Goal: Task Accomplishment & Management: Complete application form

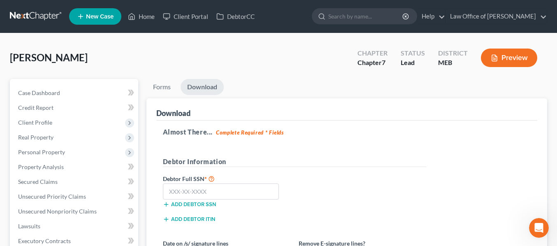
scroll to position [1333, 0]
click at [57, 213] on span "Unsecured Nonpriority Claims" at bounding box center [57, 211] width 79 height 7
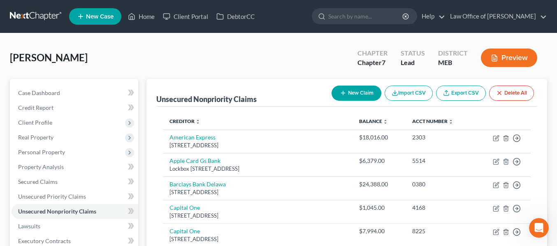
click at [349, 93] on button "New Claim" at bounding box center [357, 93] width 50 height 15
select select "0"
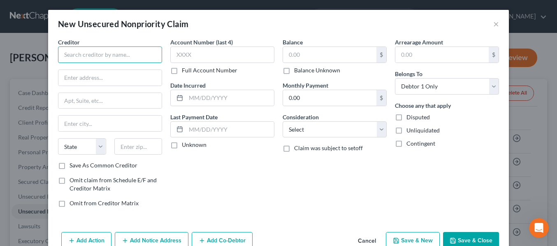
click at [118, 56] on input "text" at bounding box center [110, 55] width 104 height 16
paste input "Crossroads Financial Technologies"
type input "Crossroads Financial Technologies"
click at [27, 92] on div "New Unsecured Nonpriority Claim × Creditor * Crossroads Financial Technologies …" at bounding box center [278, 123] width 557 height 246
click at [92, 78] on input "text" at bounding box center [109, 78] width 103 height 16
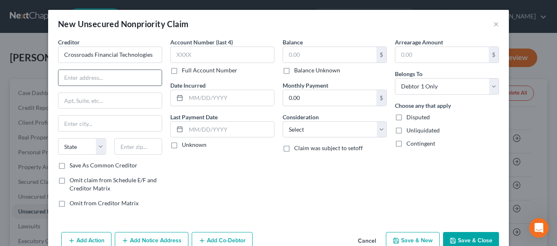
paste input "2975 Regent Blvd, Suite 100"
type input "2975 Regent Blvd, Suite 100"
click at [123, 144] on input "text" at bounding box center [138, 146] width 48 height 16
type input "75063"
click at [201, 178] on div "Account Number (last 4) Full Account Number Date Incurred Last Payment Date Unk…" at bounding box center [222, 126] width 112 height 176
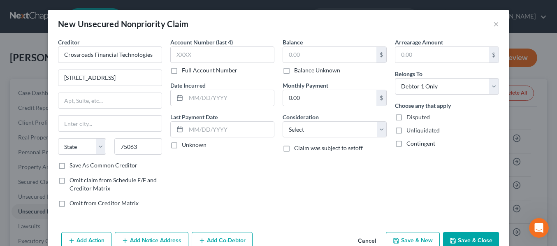
type input "Irving"
select select "45"
click at [70, 166] on label "Save As Common Creditor" at bounding box center [104, 165] width 68 height 8
click at [73, 166] on input "Save As Common Creditor" at bounding box center [75, 163] width 5 height 5
click at [70, 166] on label "Save As Common Creditor" at bounding box center [104, 165] width 68 height 8
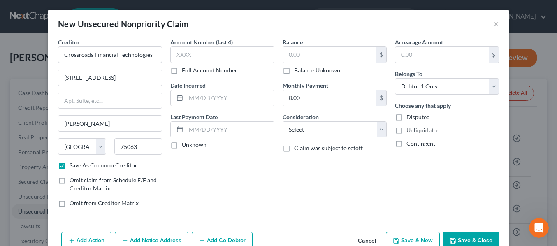
click at [73, 166] on input "Save As Common Creditor" at bounding box center [75, 163] width 5 height 5
checkbox input "false"
click at [312, 135] on select "Select Cable / Satellite Services Collection Agency Credit Card Debt Debt Couns…" at bounding box center [335, 129] width 104 height 16
select select "3"
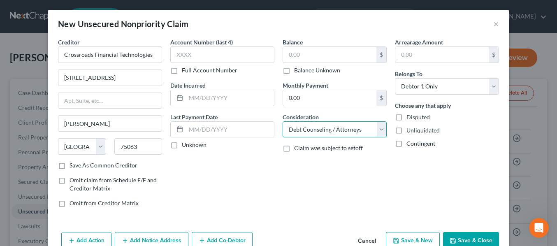
click at [283, 121] on select "Select Cable / Satellite Services Collection Agency Credit Card Debt Debt Couns…" at bounding box center [335, 129] width 104 height 16
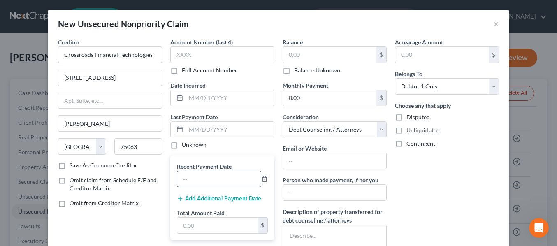
click at [215, 181] on input "text" at bounding box center [219, 179] width 84 height 16
click at [217, 180] on input "06/25/2025" at bounding box center [219, 179] width 84 height 16
type input "08/21/25"
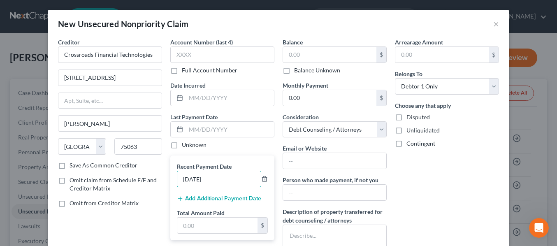
click at [216, 199] on button "Add Additional Payment Date" at bounding box center [219, 198] width 84 height 7
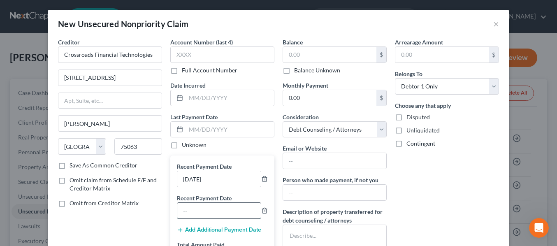
click at [213, 209] on input "text" at bounding box center [219, 211] width 84 height 16
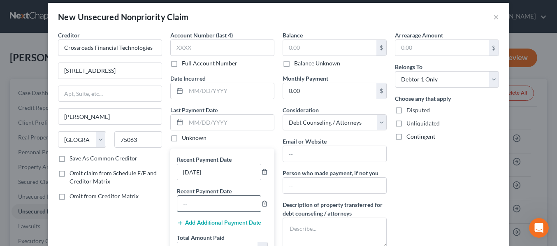
scroll to position [7, 0]
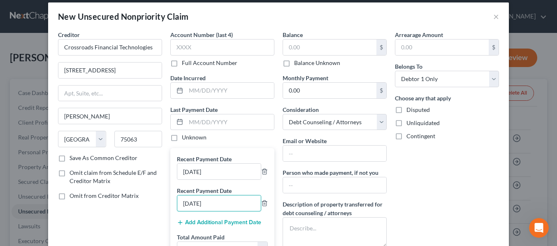
type input "07/22/25"
click at [215, 222] on button "Add Additional Payment Date" at bounding box center [219, 222] width 84 height 7
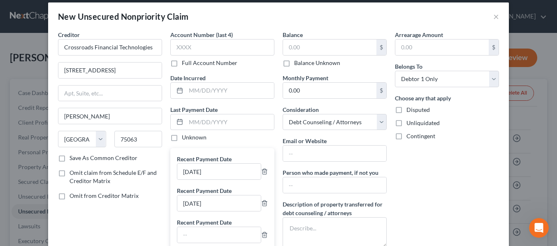
scroll to position [41, 0]
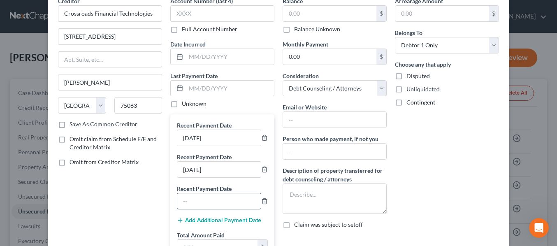
click at [202, 201] on input "text" at bounding box center [219, 201] width 84 height 16
type input "07/09/25"
click at [198, 221] on button "Add Additional Payment Date" at bounding box center [219, 220] width 84 height 7
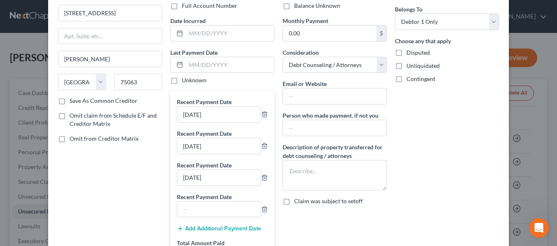
scroll to position [68, 0]
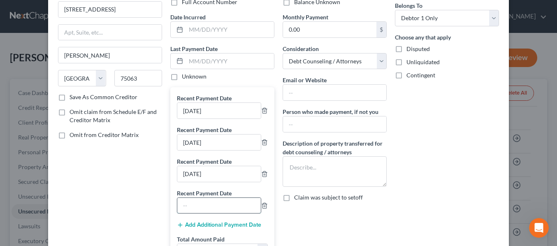
click at [197, 210] on input "text" at bounding box center [219, 206] width 84 height 16
type input "06/25/25"
click at [199, 225] on button "Add Additional Payment Date" at bounding box center [219, 225] width 84 height 7
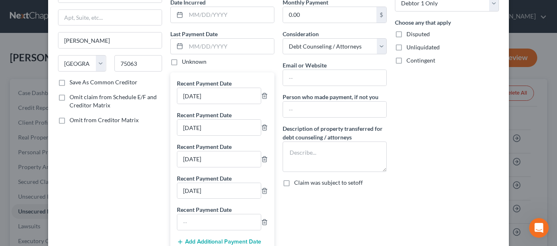
scroll to position [84, 0]
click at [198, 225] on input "text" at bounding box center [219, 222] width 84 height 16
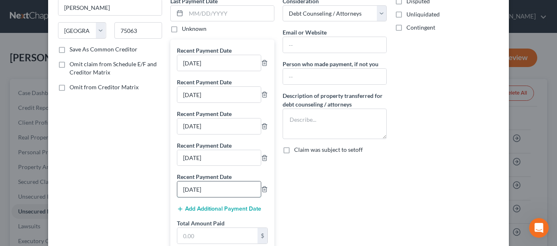
scroll to position [118, 0]
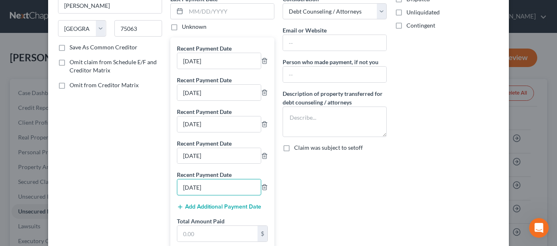
type input "06/10/25"
click at [205, 204] on button "Add Additional Payment Date" at bounding box center [219, 207] width 84 height 7
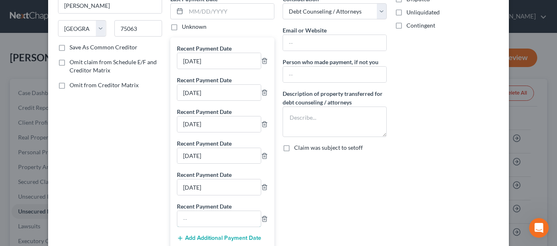
drag, startPoint x: 186, startPoint y: 220, endPoint x: 186, endPoint y: 205, distance: 14.4
click at [186, 220] on input "text" at bounding box center [219, 219] width 84 height 16
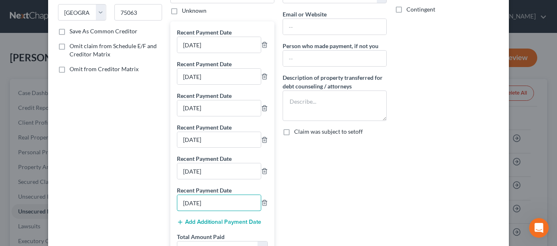
scroll to position [136, 0]
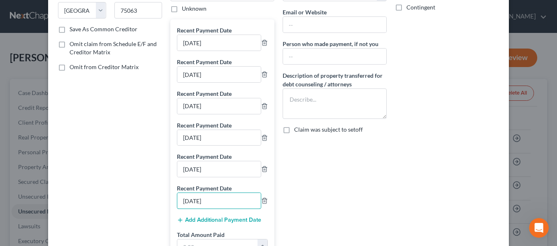
type input "05/28/25"
click at [192, 223] on button "Add Additional Payment Date" at bounding box center [219, 220] width 84 height 7
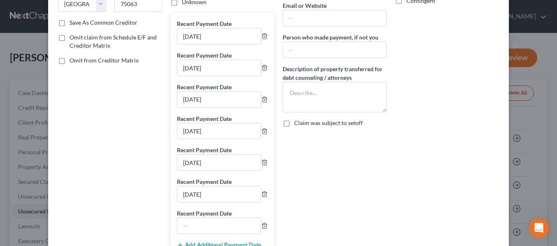
scroll to position [145, 0]
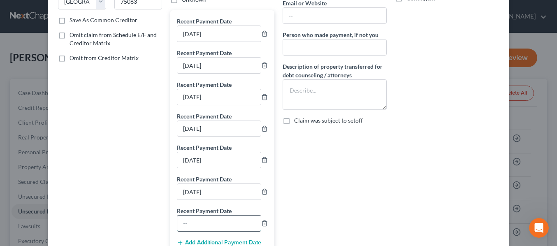
click at [193, 227] on input "text" at bounding box center [219, 224] width 84 height 16
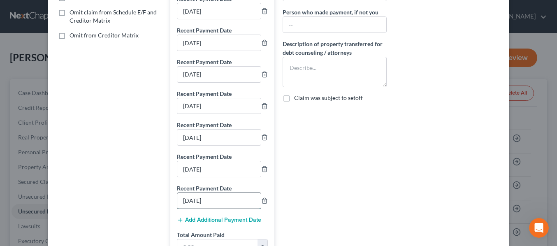
scroll to position [172, 0]
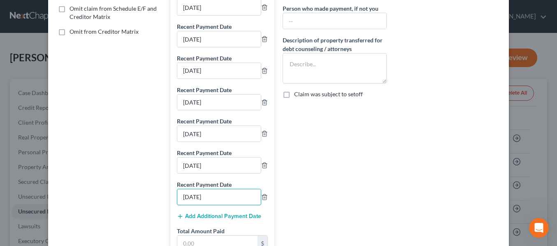
type input "05/13/25"
click at [200, 216] on button "Add Additional Payment Date" at bounding box center [219, 216] width 84 height 7
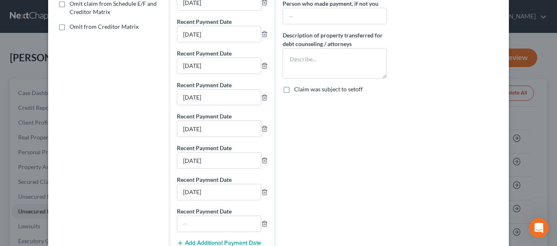
scroll to position [178, 0]
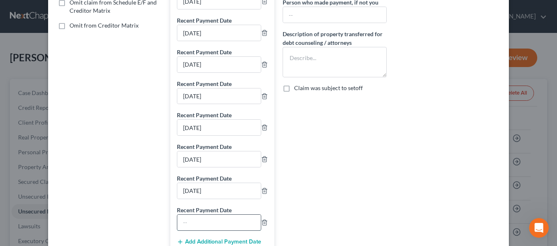
click at [202, 222] on input "text" at bounding box center [219, 223] width 84 height 16
type input "0"
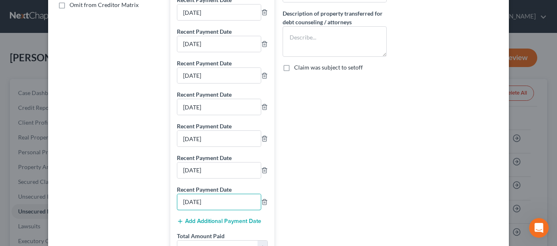
scroll to position [200, 0]
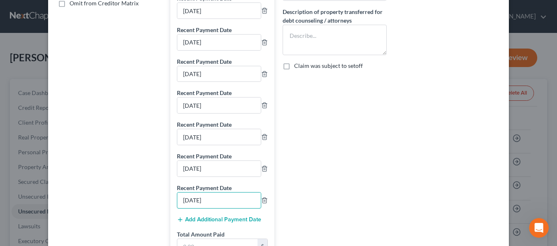
type input "04/29/25"
click at [215, 219] on button "Add Additional Payment Date" at bounding box center [219, 219] width 84 height 7
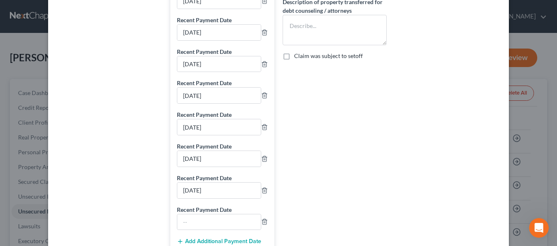
scroll to position [212, 0]
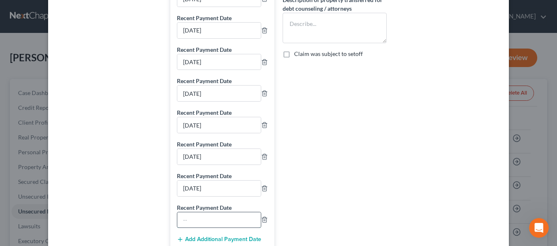
click at [211, 215] on input "text" at bounding box center [219, 220] width 84 height 16
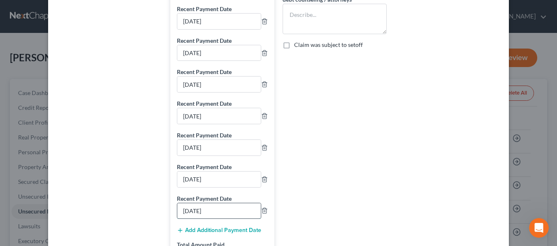
scroll to position [222, 0]
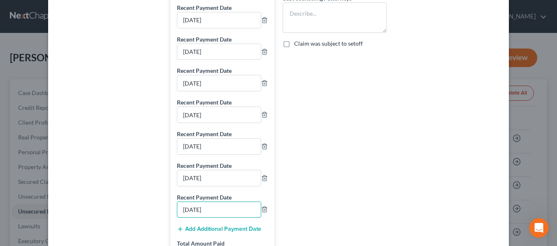
type input "04/15/25"
click at [215, 229] on button "Add Additional Payment Date" at bounding box center [219, 229] width 84 height 7
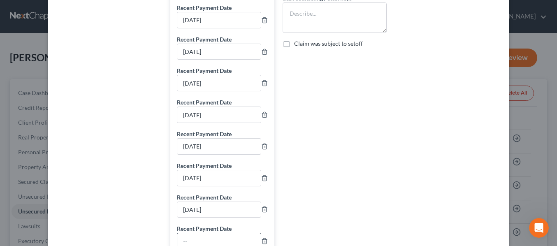
click at [208, 236] on input "text" at bounding box center [219, 241] width 84 height 16
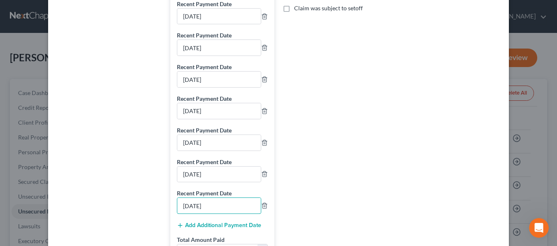
scroll to position [258, 0]
type input "04/01/25"
click at [207, 225] on button "Add Additional Payment Date" at bounding box center [219, 225] width 84 height 7
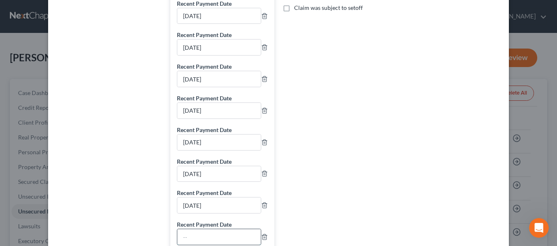
click at [198, 233] on input "text" at bounding box center [219, 237] width 84 height 16
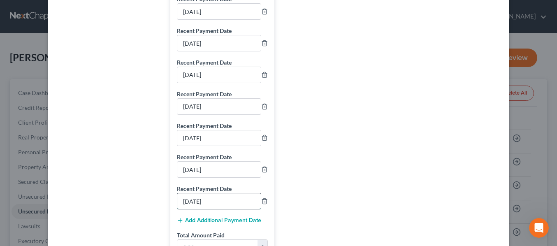
scroll to position [295, 0]
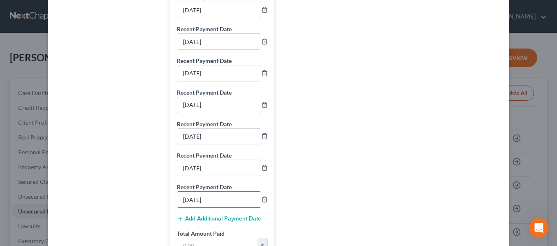
type input "03/18/25"
click at [207, 222] on button "Add Additional Payment Date" at bounding box center [219, 219] width 84 height 7
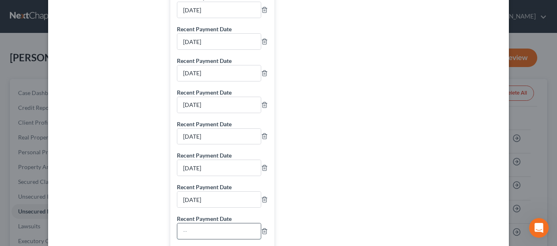
click at [209, 228] on input "text" at bounding box center [219, 231] width 84 height 16
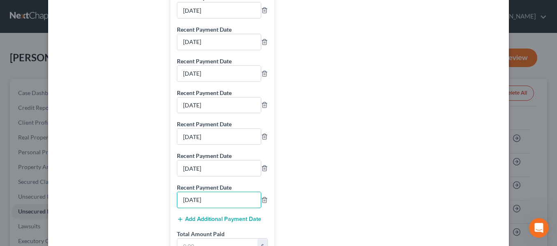
scroll to position [328, 0]
type input "03/04/25"
click at [197, 222] on button "Add Additional Payment Date" at bounding box center [219, 218] width 84 height 7
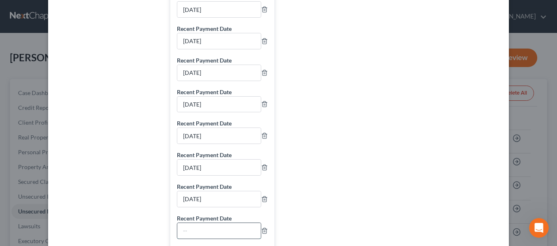
click at [197, 230] on input "text" at bounding box center [219, 231] width 84 height 16
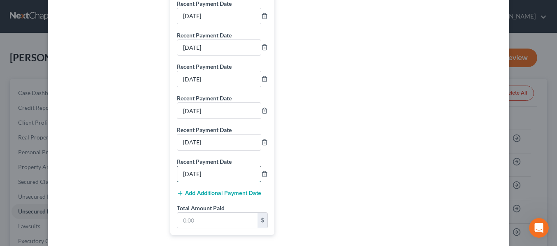
scroll to position [386, 0]
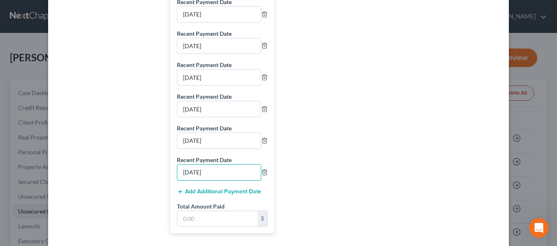
type input "02/19/25"
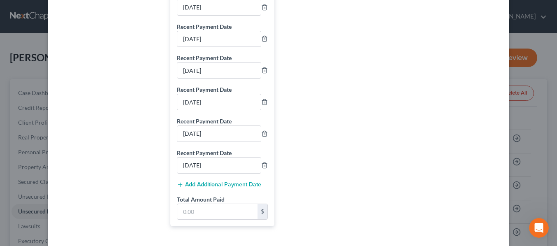
scroll to position [412, 0]
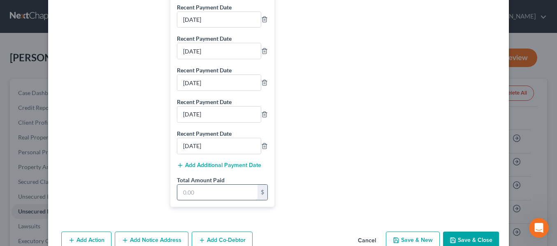
click at [213, 197] on input "text" at bounding box center [217, 193] width 80 height 16
paste input "$3,887.89"
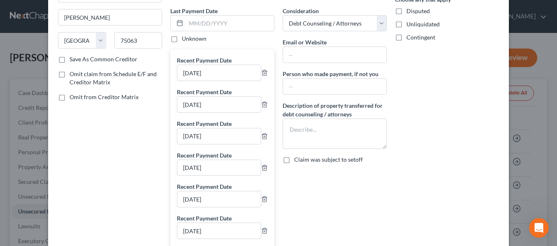
scroll to position [86, 0]
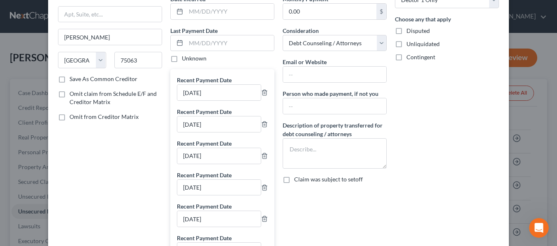
type input "$3,887.89"
click at [306, 154] on textarea at bounding box center [335, 153] width 104 height 30
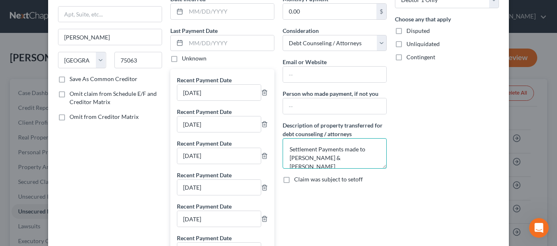
paste textarea "525.50"
click at [288, 147] on textarea "Settlement Payments made to Phillips & Cohen $525.50" at bounding box center [335, 153] width 104 height 30
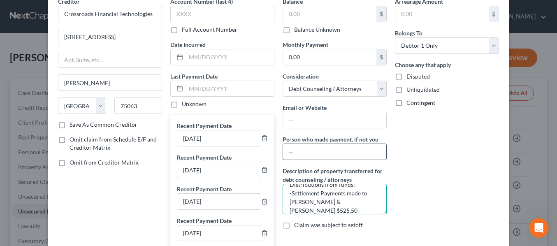
scroll to position [36, 0]
paste textarea "2,118.23"
paste textarea "68.25"
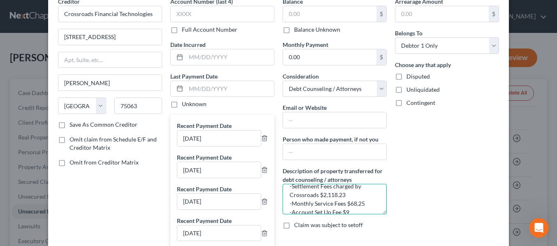
click at [290, 193] on textarea "Total paid as part of debt settlement program $3,887.89 Distributions from fund…" at bounding box center [335, 199] width 104 height 30
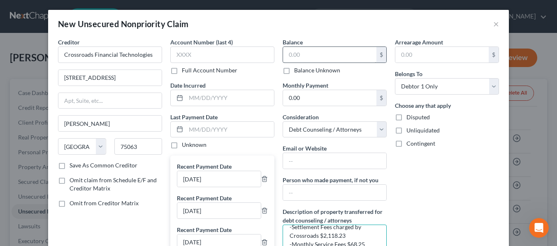
type textarea "Payments were bi-weekly in the amount of $351.49 Total paid as part of debt set…"
click at [295, 53] on input "text" at bounding box center [329, 55] width 93 height 16
type input "0"
click at [323, 32] on div "New Unsecured Nonpriority Claim ×" at bounding box center [278, 24] width 461 height 28
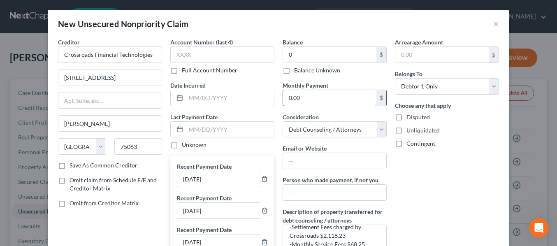
click at [302, 98] on input "0.00" at bounding box center [329, 98] width 93 height 16
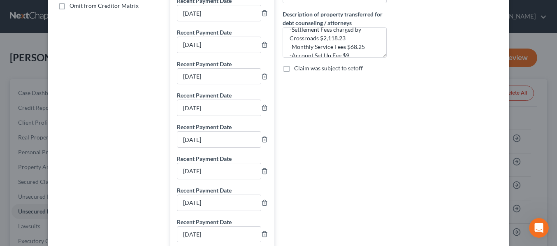
scroll to position [432, 0]
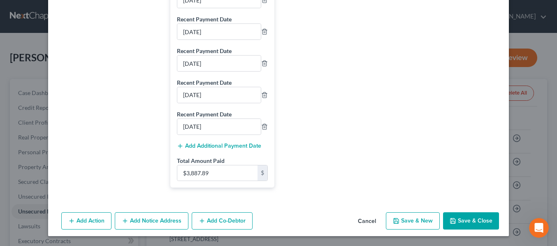
type input "761.56"
click at [451, 221] on icon "button" at bounding box center [453, 221] width 5 height 5
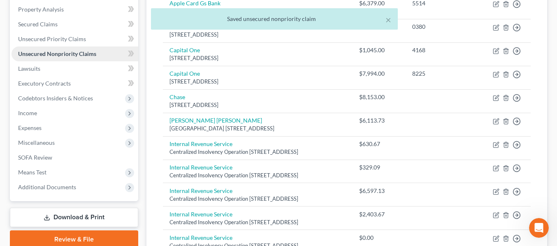
scroll to position [172, 0]
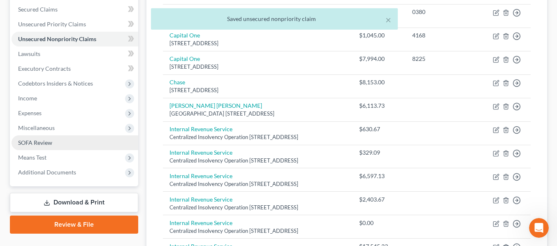
click at [70, 143] on link "SOFA Review" at bounding box center [75, 142] width 127 height 15
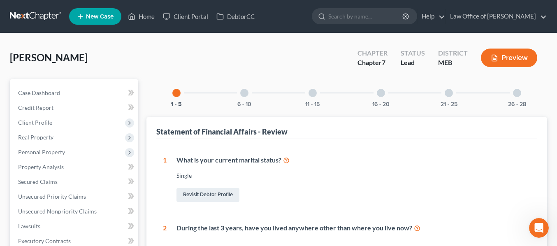
click at [244, 91] on div at bounding box center [244, 93] width 8 height 8
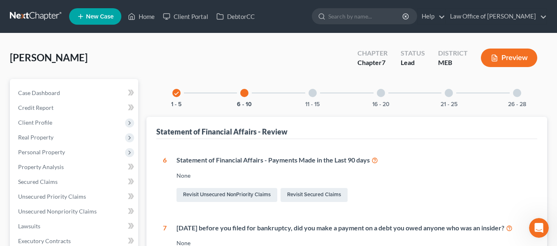
click at [313, 91] on div at bounding box center [313, 93] width 8 height 8
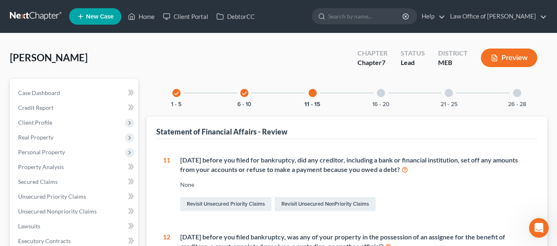
click at [384, 88] on div "16 - 20" at bounding box center [381, 93] width 28 height 28
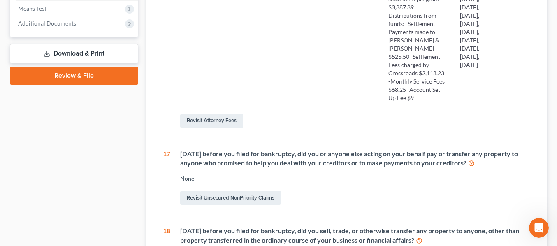
scroll to position [322, 0]
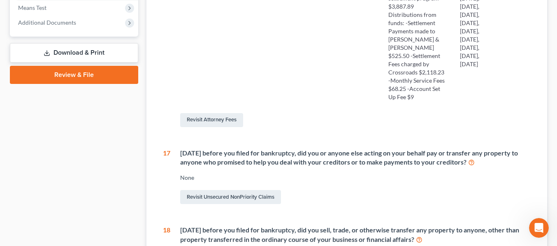
click at [475, 166] on icon at bounding box center [471, 162] width 7 height 8
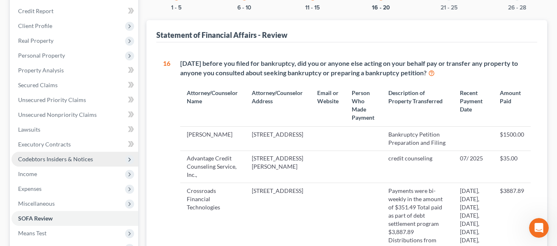
scroll to position [93, 0]
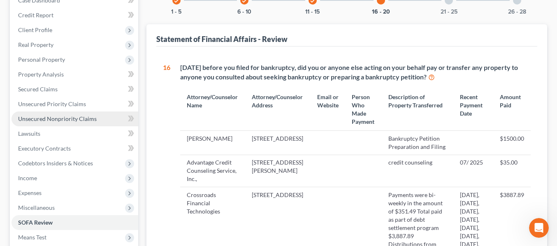
click at [68, 119] on span "Unsecured Nonpriority Claims" at bounding box center [57, 118] width 79 height 7
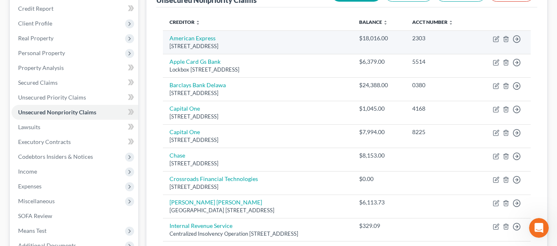
scroll to position [102, 0]
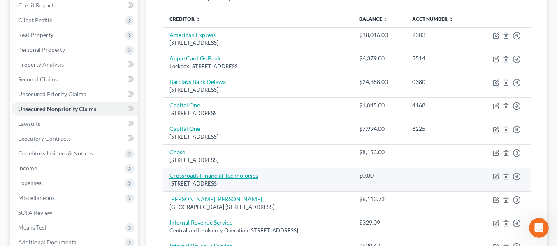
click at [225, 175] on link "Crossroads Financial Technologies" at bounding box center [214, 175] width 88 height 7
select select "45"
select select "3"
select select "0"
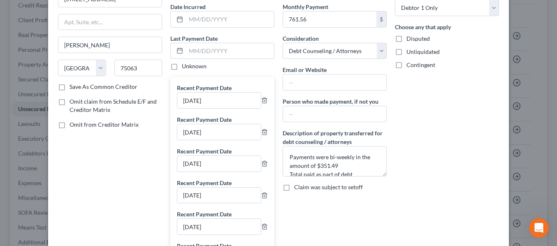
scroll to position [82, 0]
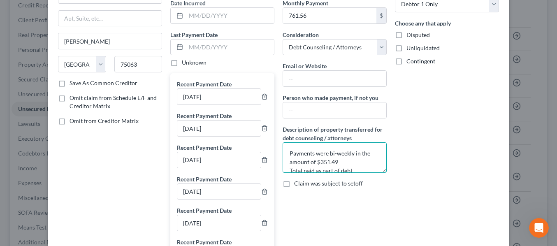
click at [314, 156] on textarea "Payments were bi-weekly in the amount of $351.49 Total paid as part of debt set…" at bounding box center [335, 157] width 104 height 30
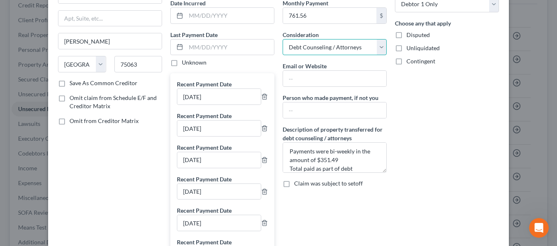
click at [331, 49] on select "Select Cable / Satellite Services Collection Agency Credit Card Debt Debt Couns…" at bounding box center [335, 47] width 104 height 16
click at [283, 39] on select "Select Cable / Satellite Services Collection Agency Credit Card Debt Debt Couns…" at bounding box center [335, 47] width 104 height 16
click at [331, 49] on select "Select Cable / Satellite Services Collection Agency Credit Card Debt Debt Couns…" at bounding box center [335, 47] width 104 height 16
select select "16"
click at [283, 39] on select "Select Cable / Satellite Services Collection Agency Credit Card Debt Debt Couns…" at bounding box center [335, 47] width 104 height 16
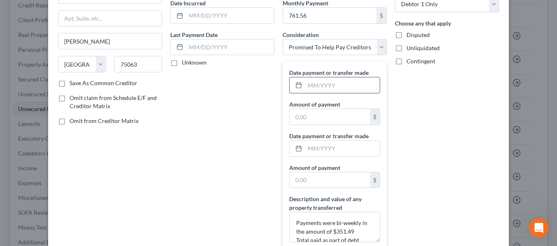
click at [333, 86] on input "text" at bounding box center [342, 85] width 75 height 16
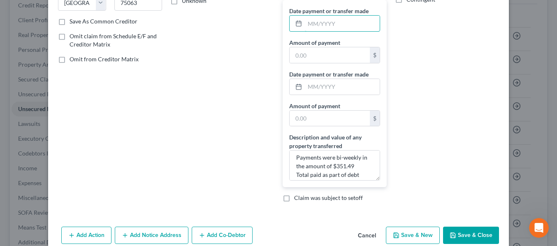
scroll to position [144, 0]
click at [365, 166] on textarea "Payments were bi-weekly in the amount of $351.49 Total paid as part of debt set…" at bounding box center [334, 165] width 91 height 30
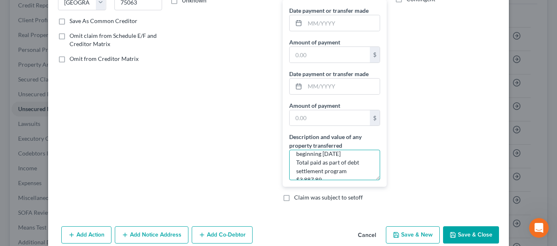
scroll to position [4, 0]
type textarea "Payments were bi-weekly in the amount of $351.49 beginning 2/19/25 Total paid a…"
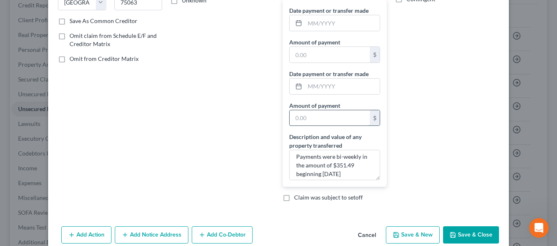
click at [313, 114] on input "text" at bounding box center [330, 118] width 80 height 16
type input "10.75"
click at [318, 87] on input "text" at bounding box center [342, 87] width 75 height 16
type input "08/21/25"
click at [312, 23] on input "text" at bounding box center [342, 23] width 75 height 16
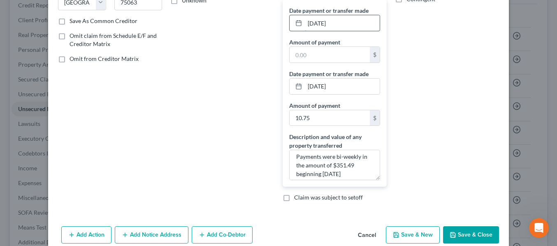
type input "07/22/25"
type input "10.75"
click at [230, 45] on div "Account Number (last 4) Full Account Number Date Incurred Last Payment Date Unk…" at bounding box center [222, 50] width 112 height 315
click at [348, 172] on textarea "Payments were bi-weekly in the amount of $351.49 beginning 2/19/25 Total paid a…" at bounding box center [334, 165] width 91 height 30
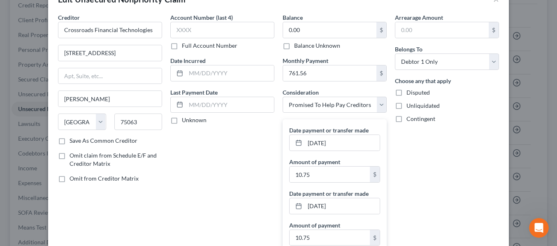
scroll to position [23, 0]
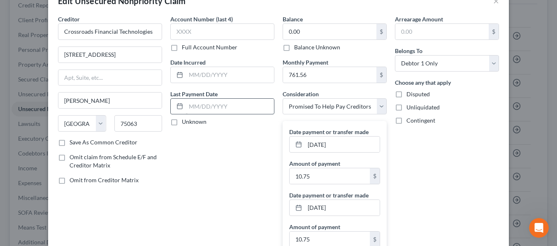
type textarea "Payments were bi-weekly in the amount of $351.49 beginning 2/19/25. Last paymen…"
click at [223, 108] on input "text" at bounding box center [230, 107] width 88 height 16
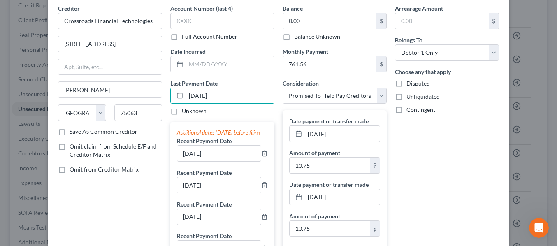
scroll to position [34, 0]
type input "08/21/25"
click at [264, 156] on icon "button" at bounding box center [265, 153] width 4 height 5
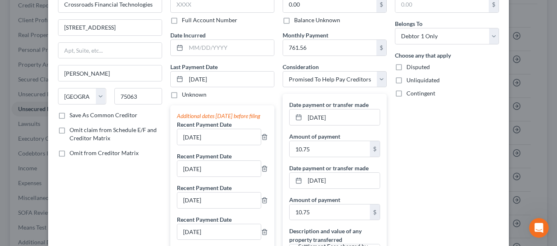
scroll to position [51, 0]
click at [264, 201] on line "button" at bounding box center [264, 201] width 0 height 2
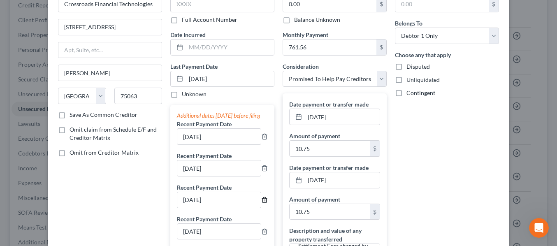
click at [264, 201] on line "button" at bounding box center [264, 201] width 0 height 2
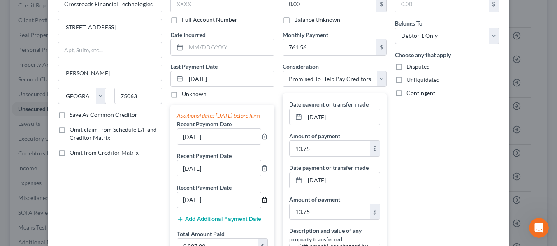
click at [264, 201] on line "button" at bounding box center [264, 201] width 0 height 2
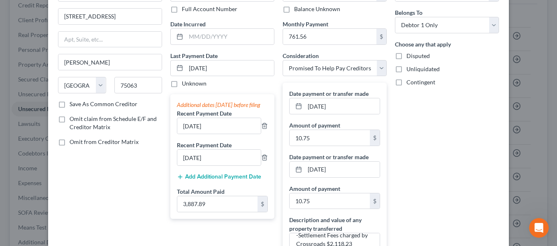
scroll to position [62, 0]
click at [204, 37] on input "text" at bounding box center [230, 36] width 88 height 16
type input "02/19/25"
click at [223, 88] on div "Last Payment Date 08/21/25 Unknown Additional dates within 90 days before filin…" at bounding box center [222, 135] width 104 height 168
click at [218, 212] on input "3,887.89" at bounding box center [217, 204] width 80 height 16
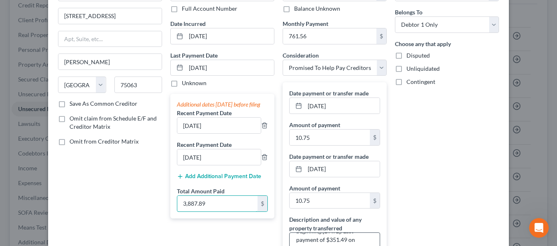
scroll to position [27, 0]
type input "372.99"
click at [142, 223] on div "Creditor * Crossroads Financial Technologies 2975 Regent Blvd, Suite 100 Irving…" at bounding box center [110, 133] width 112 height 315
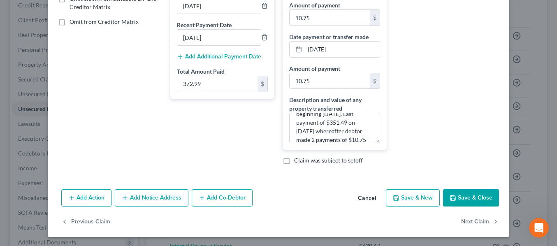
scroll to position [182, 0]
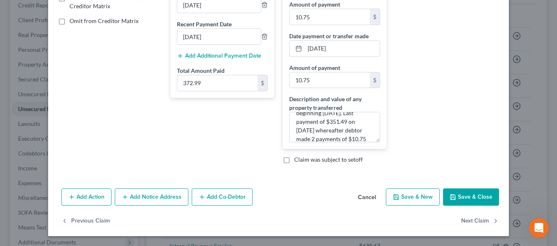
click at [476, 200] on button "Save & Close" at bounding box center [471, 196] width 56 height 17
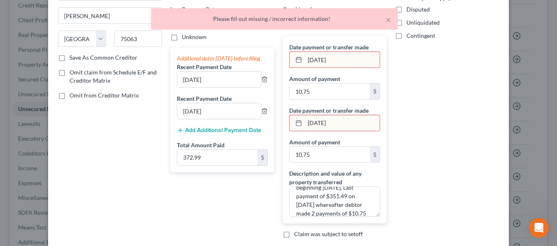
scroll to position [107, 0]
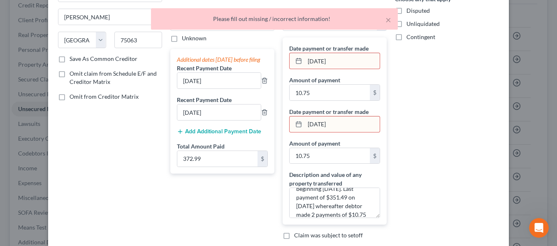
click at [361, 124] on input "08/21/25" at bounding box center [342, 124] width 75 height 16
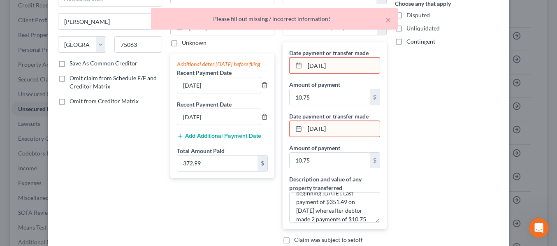
scroll to position [101, 0]
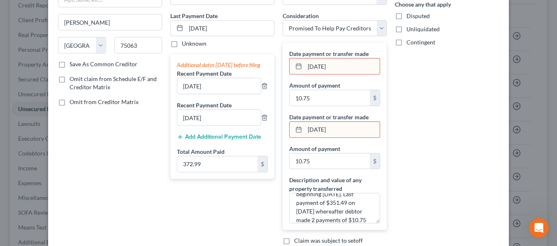
click at [326, 66] on input "07/22/25" at bounding box center [342, 66] width 75 height 16
type input "07/22/2025"
click at [327, 131] on input "08/21/25" at bounding box center [342, 130] width 75 height 16
type input "08/21/2025"
click at [411, 103] on div "Arrearage Amount $ Belongs To * Select Debtor 1 Only Debtor 2 Only Debtor 1 And…" at bounding box center [447, 94] width 112 height 315
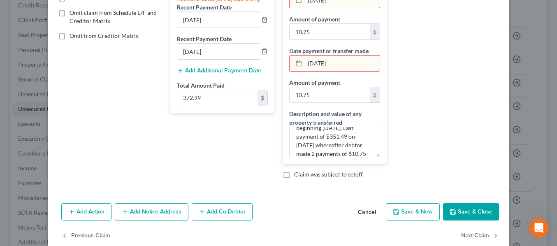
scroll to position [182, 0]
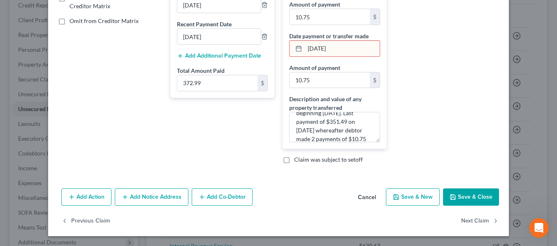
click at [467, 196] on button "Save & Close" at bounding box center [471, 196] width 56 height 17
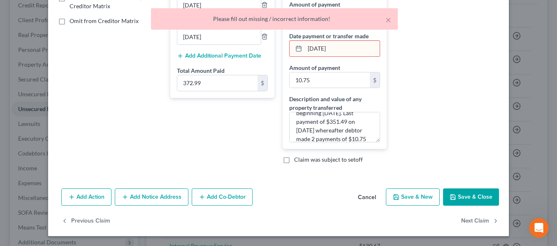
click at [406, 82] on div "Arrearage Amount $ Belongs To * Select Debtor 1 Only Debtor 2 Only Debtor 1 And…" at bounding box center [447, 13] width 112 height 315
click at [329, 48] on input "08/21/2025" at bounding box center [342, 49] width 75 height 16
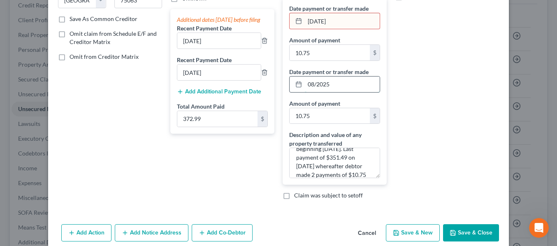
scroll to position [140, 0]
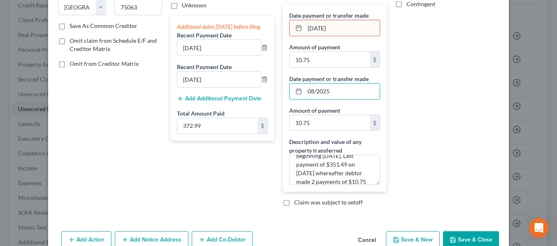
type input "08/2025"
click at [314, 29] on input "07/22/2025" at bounding box center [342, 28] width 75 height 16
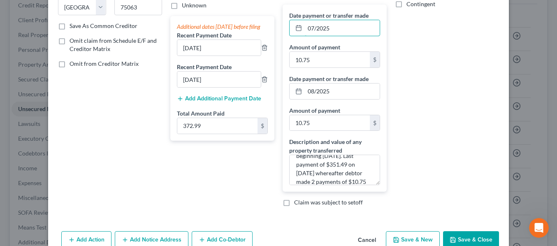
type input "07/2025"
click at [414, 65] on div "Arrearage Amount $ Belongs To * Select Debtor 1 Only Debtor 2 Only Debtor 1 And…" at bounding box center [447, 55] width 112 height 315
click at [461, 241] on button "Save & Close" at bounding box center [471, 239] width 56 height 17
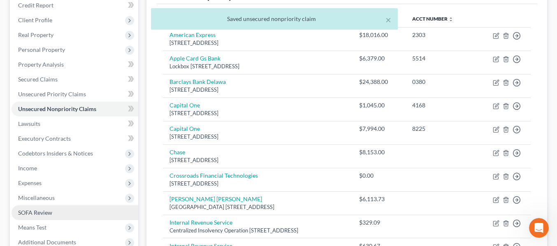
click at [46, 215] on span "SOFA Review" at bounding box center [35, 212] width 34 height 7
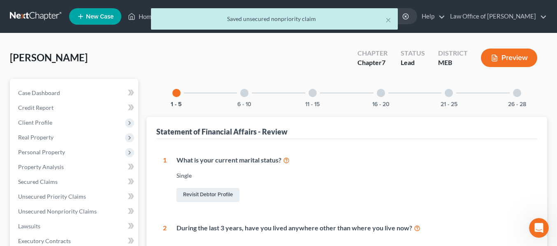
click at [315, 91] on div at bounding box center [313, 93] width 8 height 8
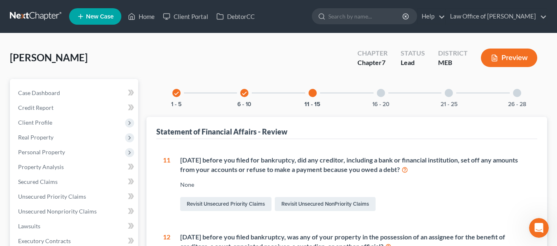
click at [384, 92] on div at bounding box center [381, 93] width 8 height 8
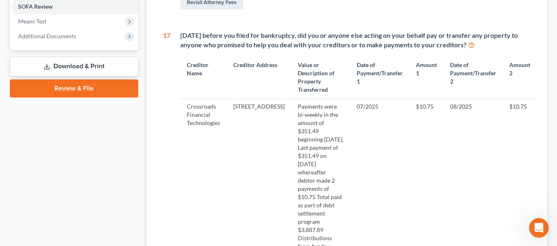
scroll to position [214, 0]
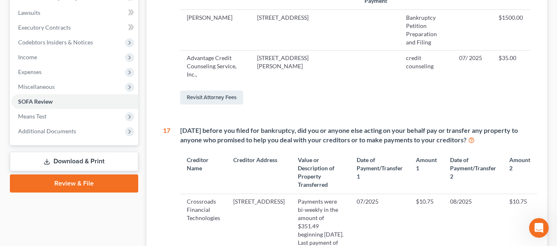
click at [87, 164] on link "Download & Print" at bounding box center [74, 161] width 128 height 19
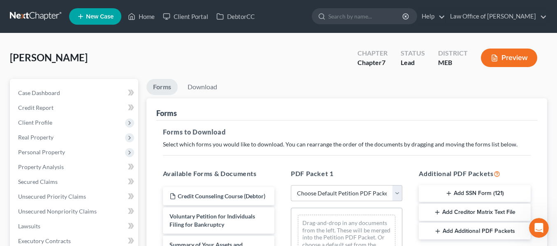
click at [315, 196] on select "Choose Default Petition PDF Packet Complete Bankruptcy Petition (all forms and …" at bounding box center [347, 193] width 112 height 16
select select "0"
click at [291, 185] on select "Choose Default Petition PDF Packet Complete Bankruptcy Petition (all forms and …" at bounding box center [347, 193] width 112 height 16
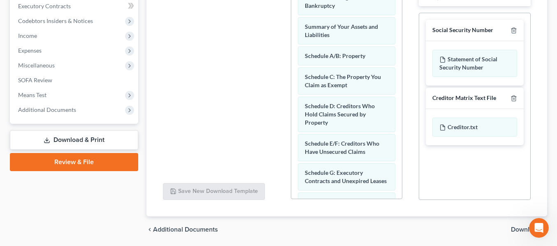
scroll to position [263, 0]
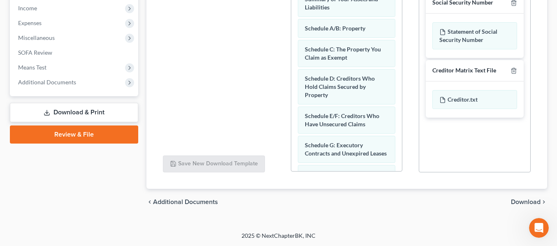
click at [523, 204] on span "Download" at bounding box center [526, 202] width 30 height 7
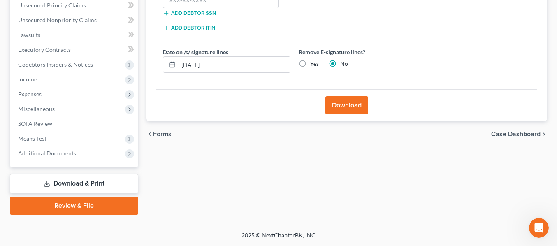
scroll to position [191, 0]
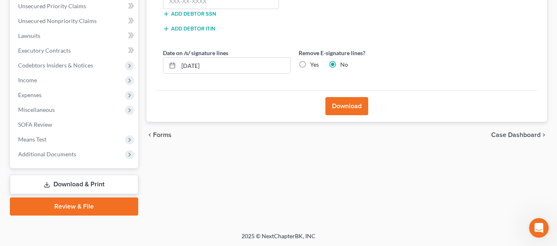
click at [337, 106] on button "Download" at bounding box center [347, 106] width 43 height 18
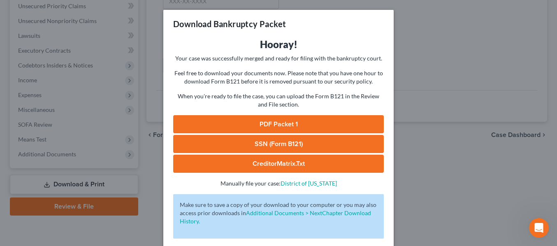
click at [275, 123] on link "PDF Packet 1" at bounding box center [278, 124] width 211 height 18
click at [144, 89] on div "Download Bankruptcy Packet Hooray! Your case was successfully merged and ready …" at bounding box center [278, 123] width 557 height 246
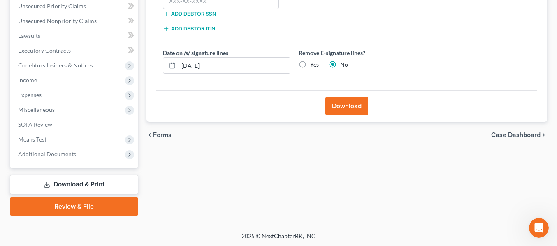
scroll to position [1333, 0]
click at [533, 224] on div "Open Intercom Messenger" at bounding box center [537, 226] width 27 height 27
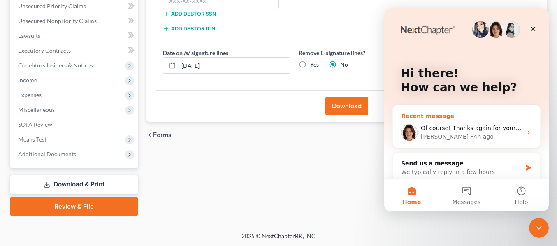
click at [496, 131] on div "Of course! Thanks again for your patience as well!" at bounding box center [471, 128] width 101 height 9
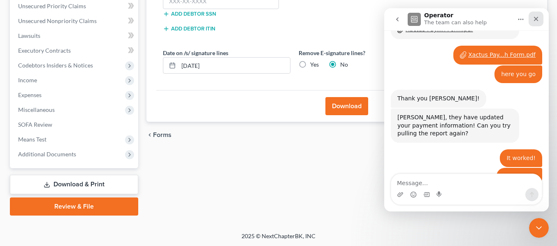
click at [533, 21] on icon "Close" at bounding box center [536, 19] width 7 height 7
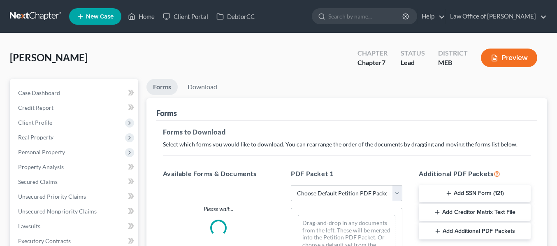
scroll to position [191, 0]
